Goal: Transaction & Acquisition: Purchase product/service

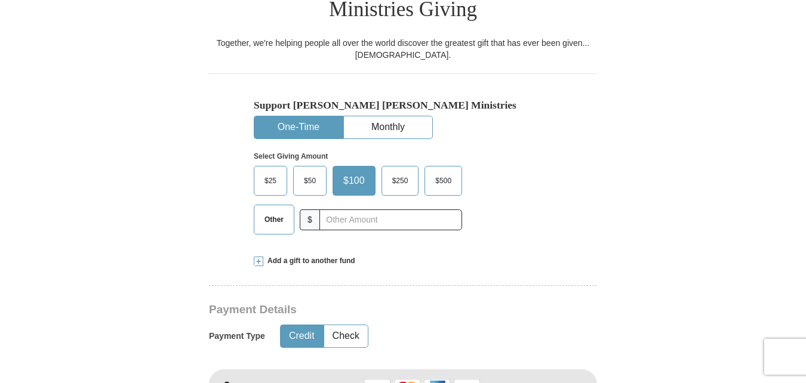
scroll to position [340, 0]
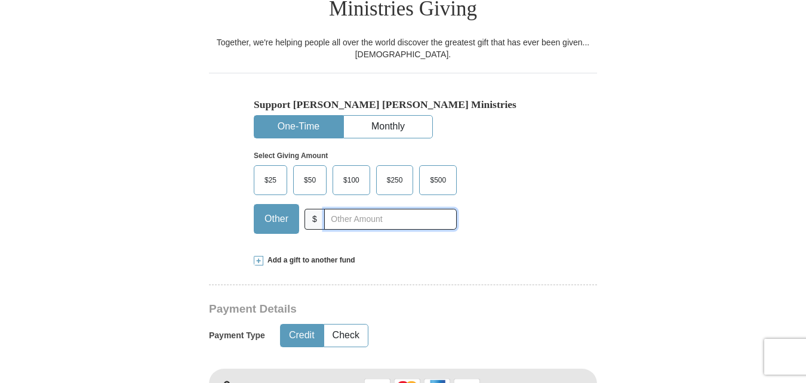
click at [378, 209] on input "text" at bounding box center [390, 219] width 133 height 21
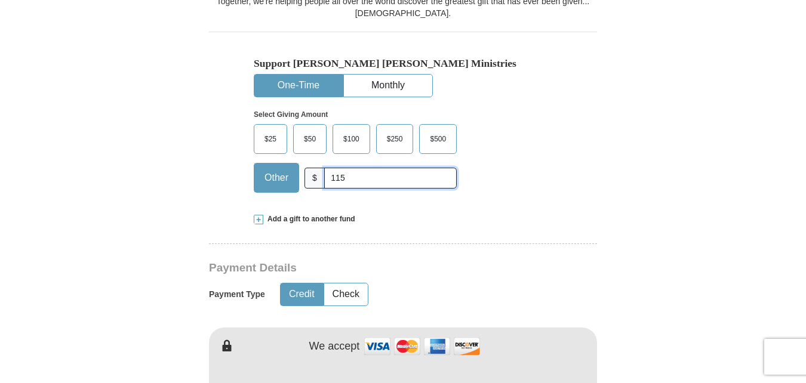
scroll to position [382, 0]
click at [278, 214] on span "Add a gift to another fund" at bounding box center [309, 219] width 92 height 10
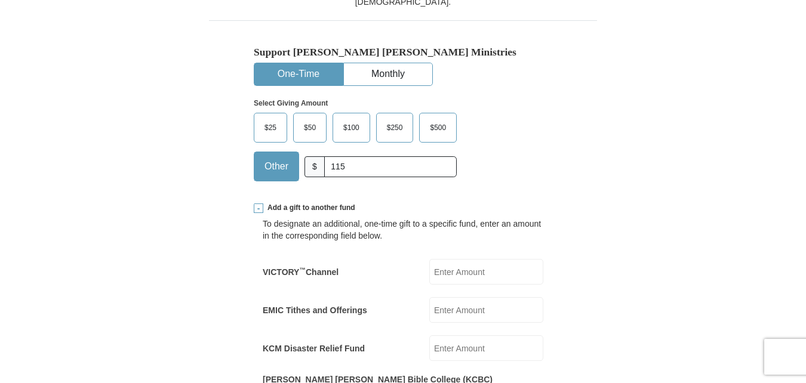
scroll to position [393, 0]
click at [388, 259] on div "VICTORY ™ Channel VICTORY<sup>&trade;</sup> Channel Amount must be a valid numb…" at bounding box center [403, 272] width 281 height 26
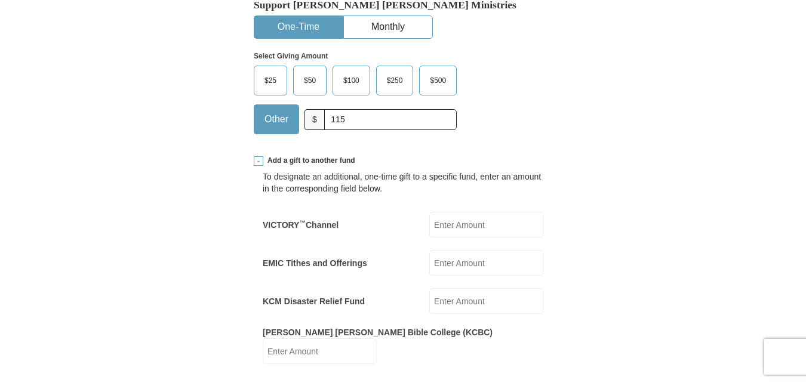
scroll to position [440, 0]
click at [355, 109] on input "115" at bounding box center [390, 119] width 133 height 21
type input "1"
type input "200"
drag, startPoint x: 520, startPoint y: 131, endPoint x: 475, endPoint y: 111, distance: 48.6
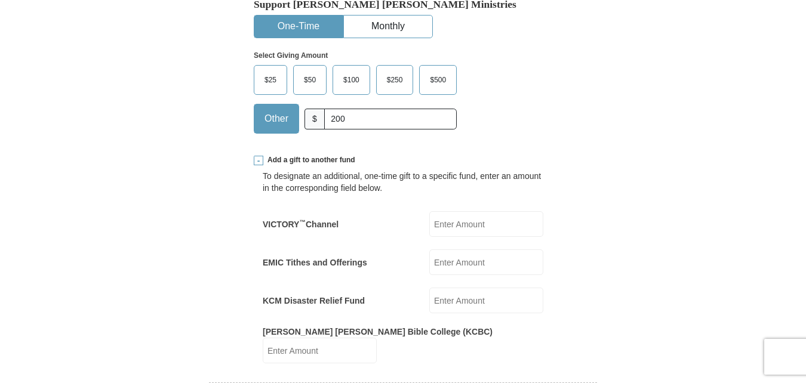
click at [475, 111] on div "$25 $50 $100 $250 $500 $" at bounding box center [378, 104] width 248 height 78
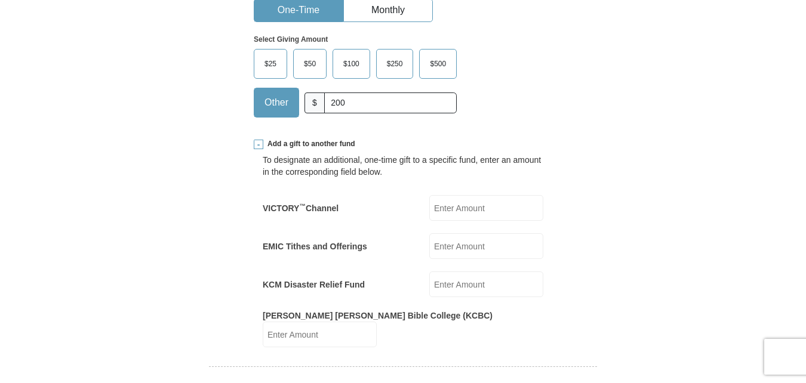
scroll to position [457, 0]
click at [455, 271] on input "KCM Disaster Relief Fund" at bounding box center [486, 284] width 114 height 26
type input "50"
click at [377, 321] on input "[PERSON_NAME] [PERSON_NAME] Bible College (KCBC)" at bounding box center [320, 334] width 114 height 26
type input "50"
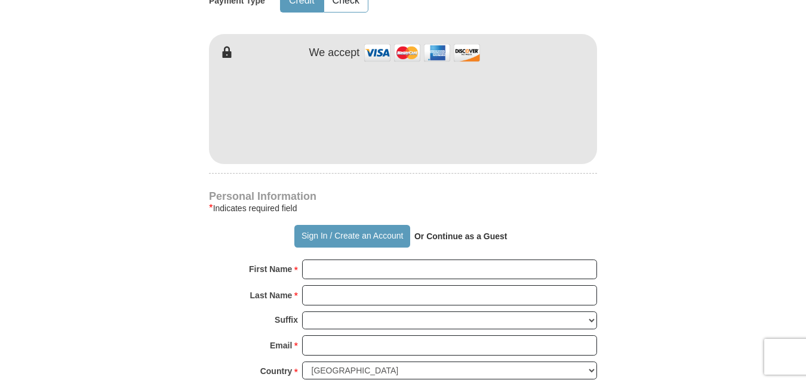
scroll to position [870, 0]
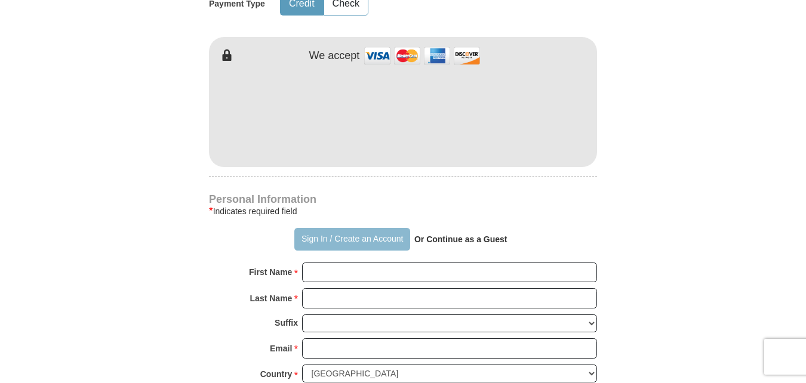
click at [372, 228] on button "Sign In / Create an Account" at bounding box center [351, 239] width 115 height 23
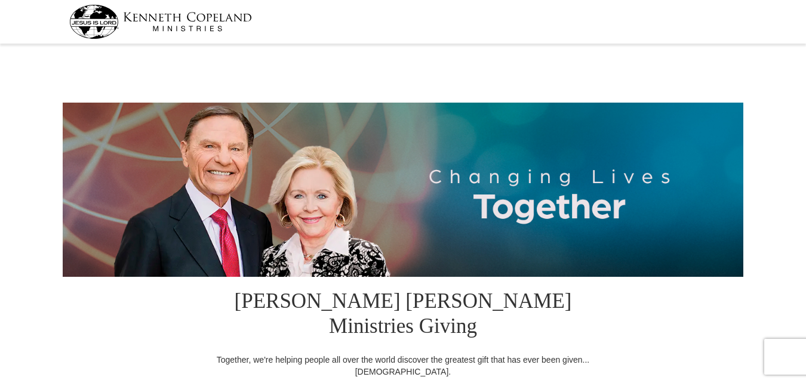
select select "NJ"
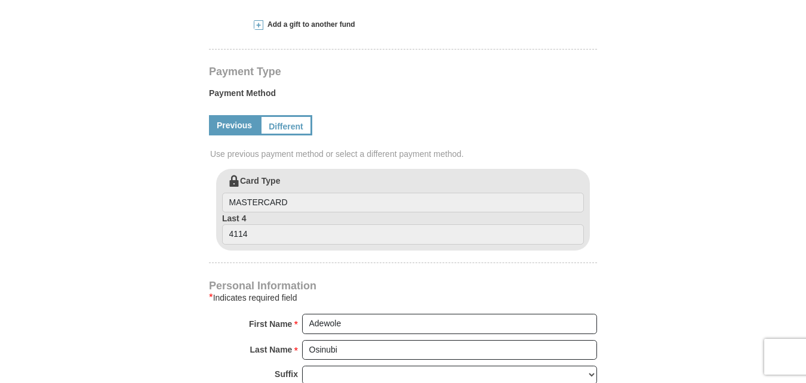
scroll to position [552, 0]
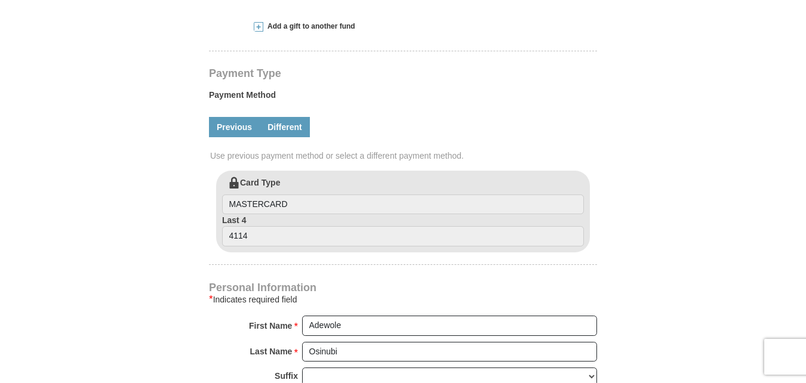
click at [297, 117] on link "Different" at bounding box center [285, 127] width 50 height 20
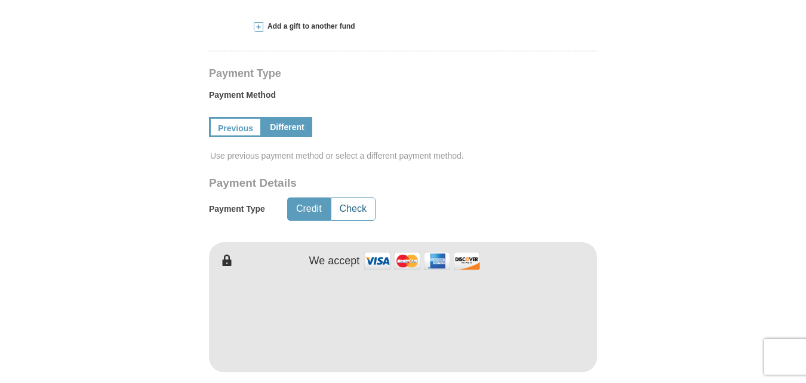
click at [367, 198] on button "Check" at bounding box center [353, 209] width 44 height 22
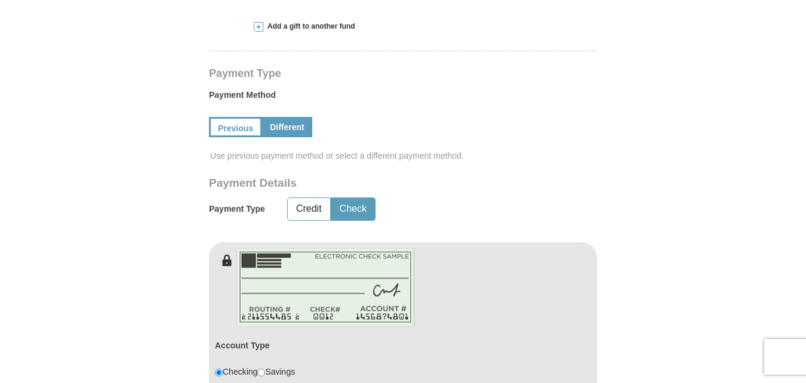
click at [367, 198] on button "Check" at bounding box center [353, 209] width 44 height 22
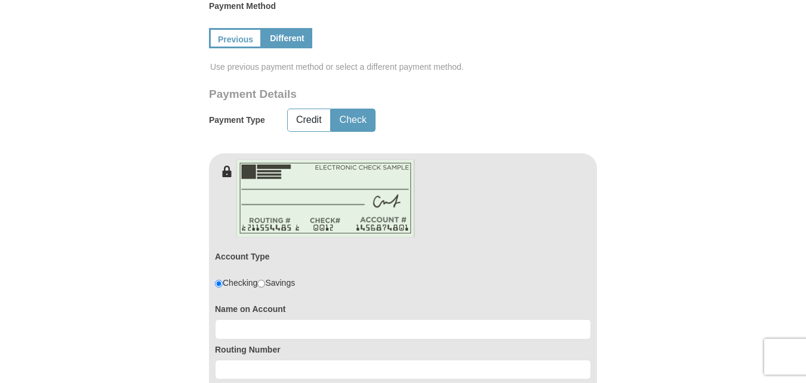
scroll to position [637, 0]
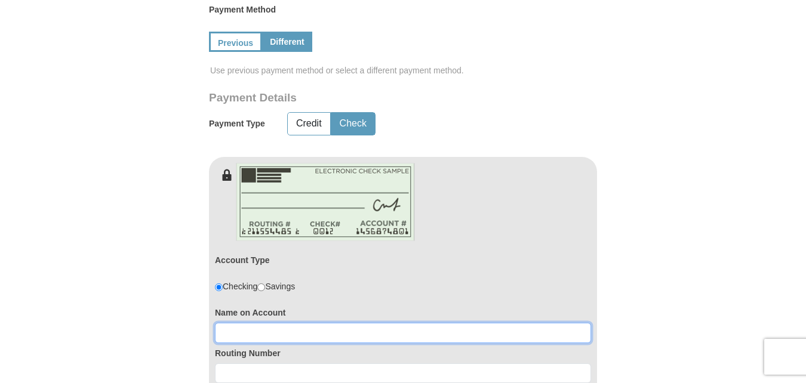
click at [394, 323] on input at bounding box center [403, 333] width 376 height 20
type input "Adewole O Osinubi"
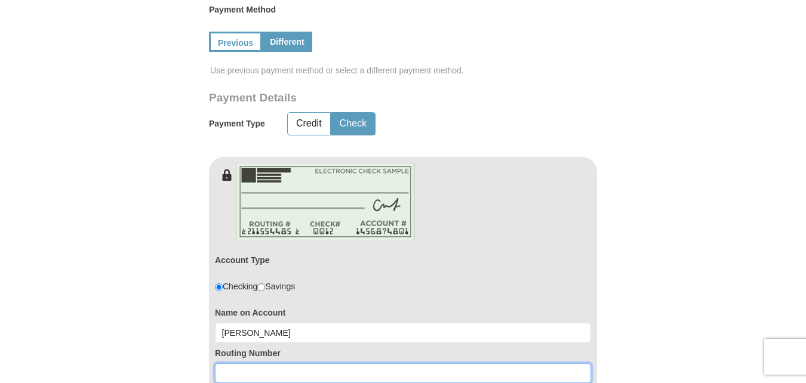
click at [329, 364] on input at bounding box center [403, 374] width 376 height 20
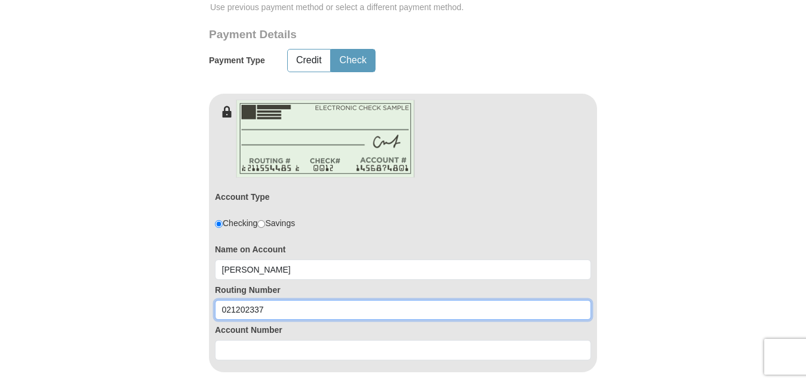
scroll to position [701, 0]
type input "021202337"
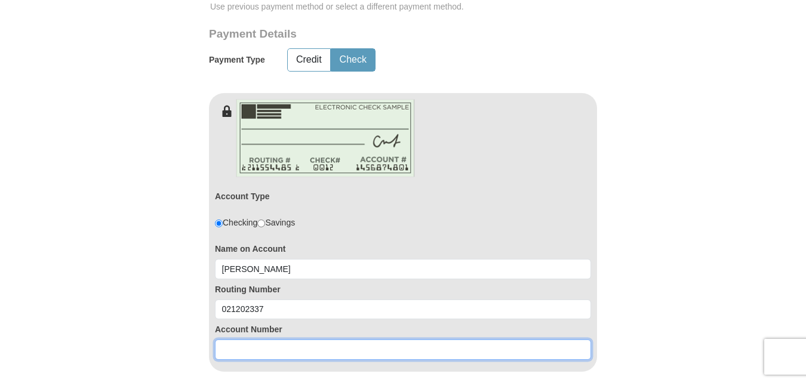
click at [319, 340] on input at bounding box center [403, 350] width 376 height 20
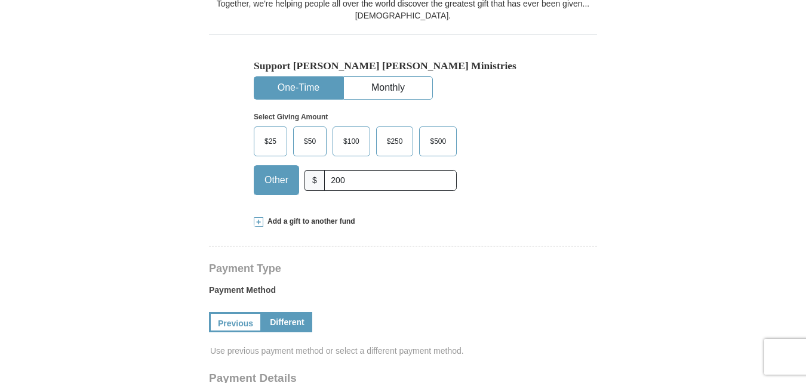
scroll to position [312, 0]
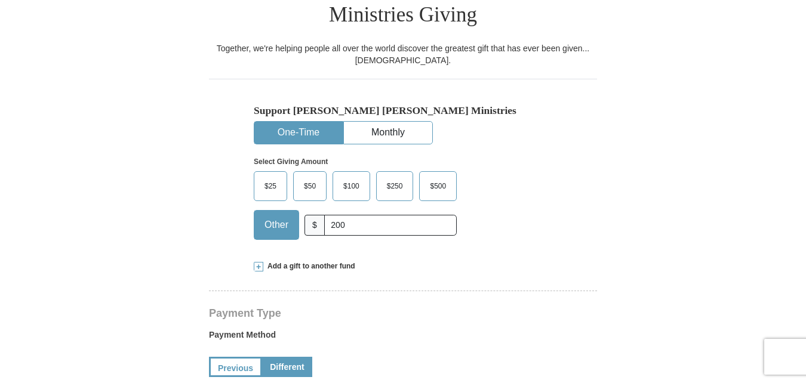
type input "301098684665"
click at [340, 215] on input "200" at bounding box center [390, 225] width 133 height 21
type input "230"
click at [379, 223] on div "$25 $50 $100 $250 $500 Other $" at bounding box center [355, 210] width 203 height 78
drag, startPoint x: 474, startPoint y: 242, endPoint x: 458, endPoint y: 244, distance: 15.7
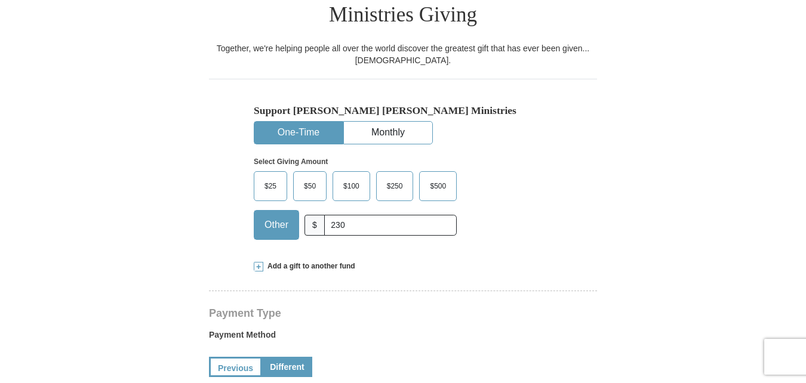
click at [458, 262] on div "Add a gift to another fund" at bounding box center [403, 267] width 299 height 10
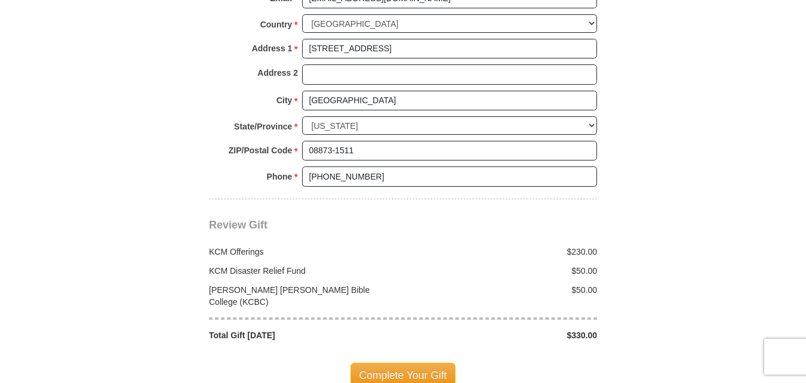
scroll to position [1423, 0]
click at [423, 362] on span "Complete Your Gift" at bounding box center [404, 374] width 106 height 25
